Goal: Task Accomplishment & Management: Complete application form

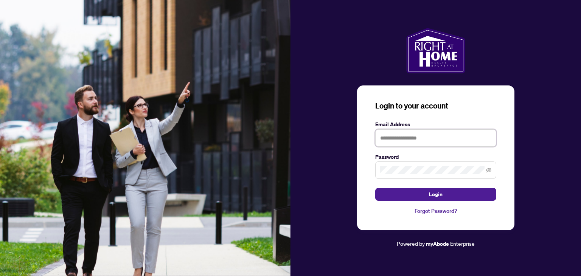
click at [405, 142] on input "text" at bounding box center [435, 137] width 121 height 17
type input "**********"
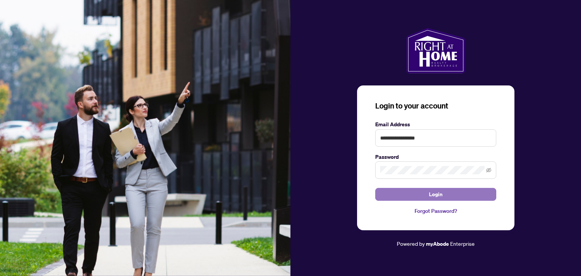
click at [407, 194] on button "Login" at bounding box center [435, 194] width 121 height 13
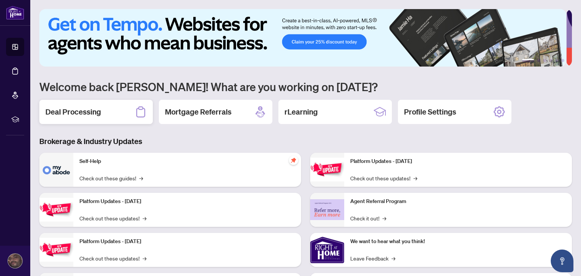
click at [104, 119] on div "Deal Processing" at bounding box center [95, 112] width 113 height 24
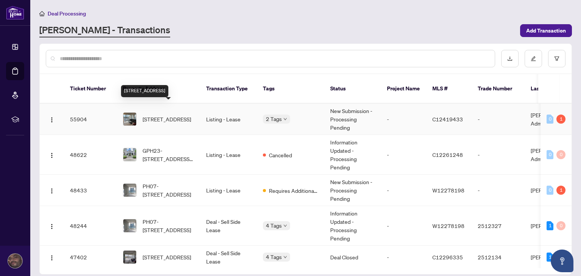
click at [167, 115] on span "[STREET_ADDRESS]" at bounding box center [166, 119] width 48 height 8
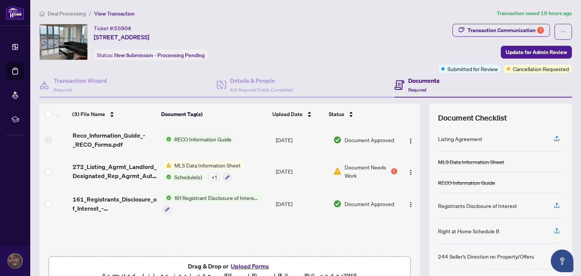
click at [197, 164] on span "MLS Data Information Sheet" at bounding box center [207, 165] width 72 height 8
click at [347, 166] on span "Document Needs Work" at bounding box center [366, 171] width 45 height 17
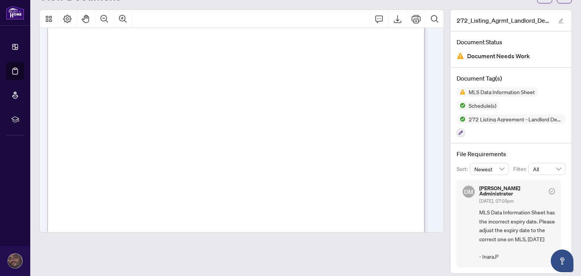
scroll to position [116, 0]
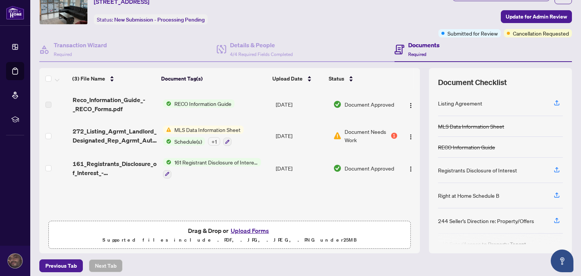
click at [254, 231] on button "Upload Forms" at bounding box center [249, 231] width 43 height 10
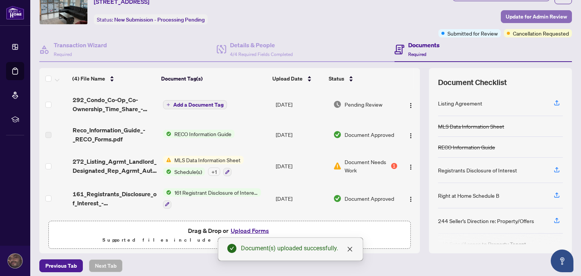
click at [512, 14] on span "Update for Admin Review" at bounding box center [535, 17] width 61 height 12
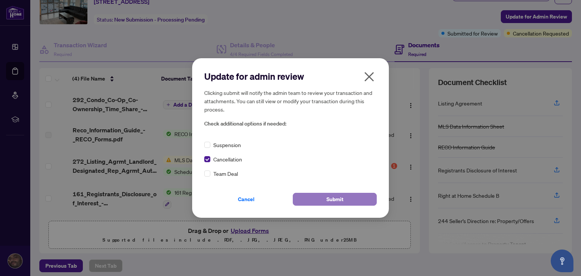
click at [333, 199] on span "Submit" at bounding box center [334, 199] width 17 height 12
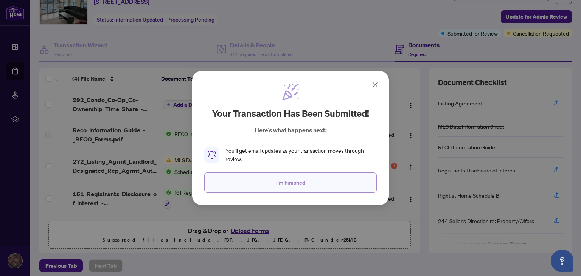
click at [296, 183] on span "I'm Finished" at bounding box center [290, 182] width 29 height 12
